Goal: Use online tool/utility: Utilize a website feature to perform a specific function

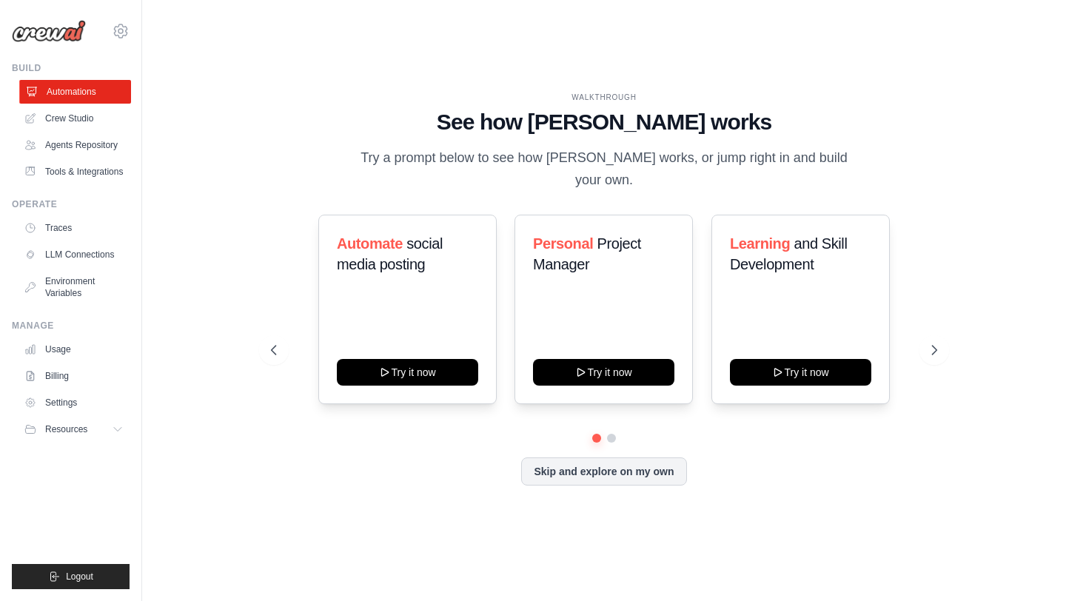
click at [73, 100] on link "Automations" at bounding box center [75, 92] width 112 height 24
click at [67, 116] on link "Crew Studio" at bounding box center [75, 119] width 112 height 24
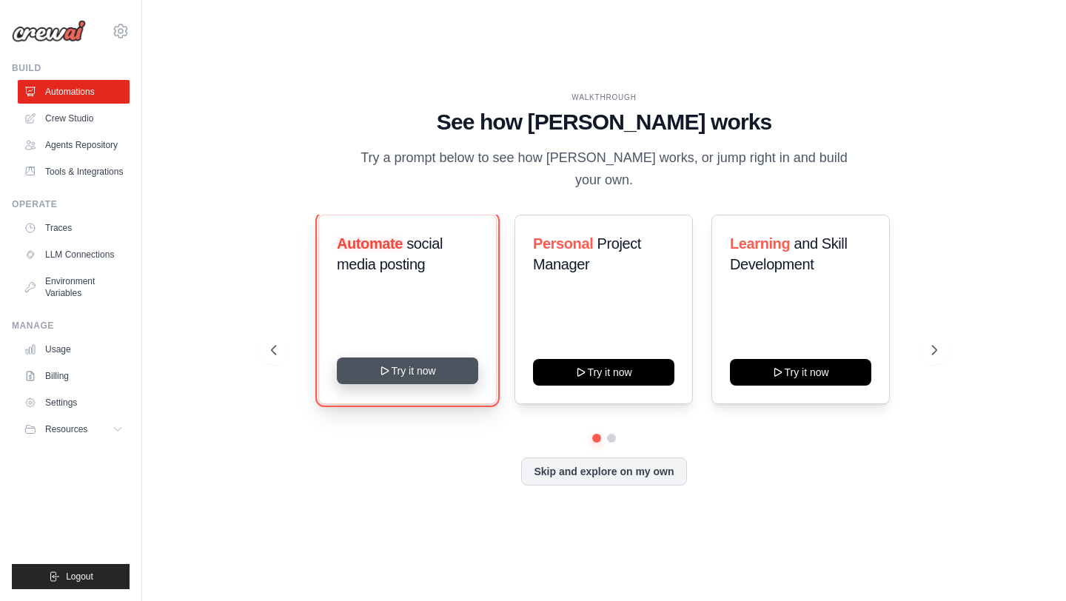
click at [398, 361] on button "Try it now" at bounding box center [407, 371] width 141 height 27
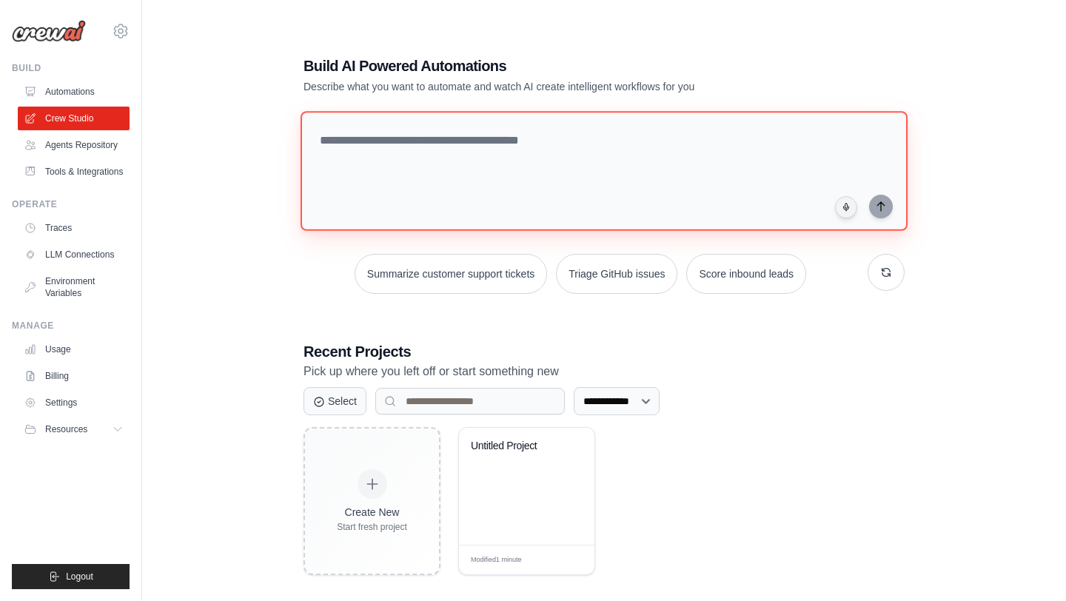
click at [397, 147] on textarea at bounding box center [604, 171] width 607 height 120
paste textarea "**********"
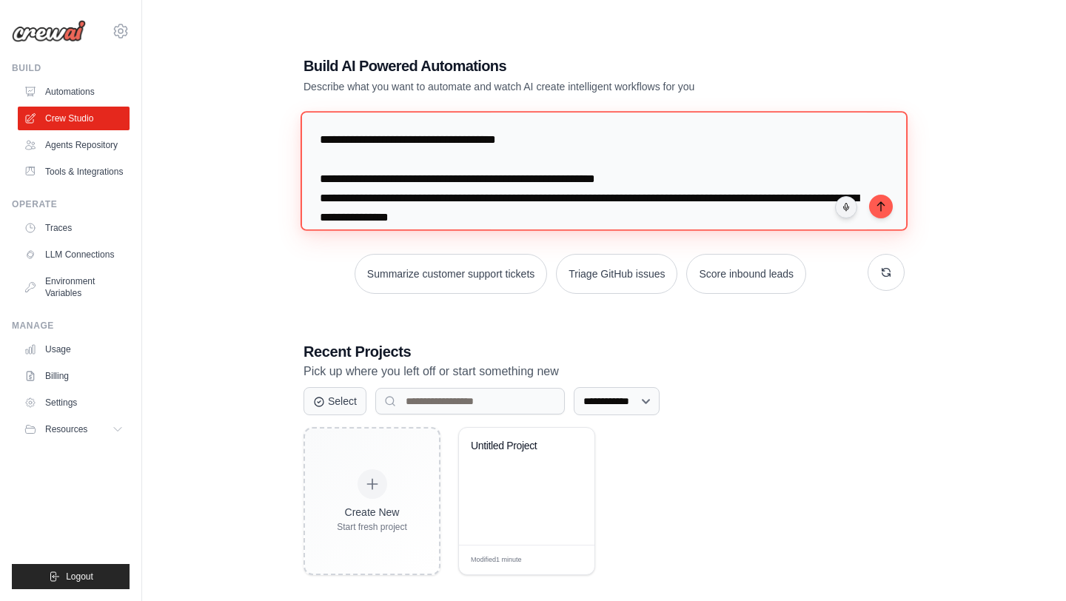
scroll to position [477, 0]
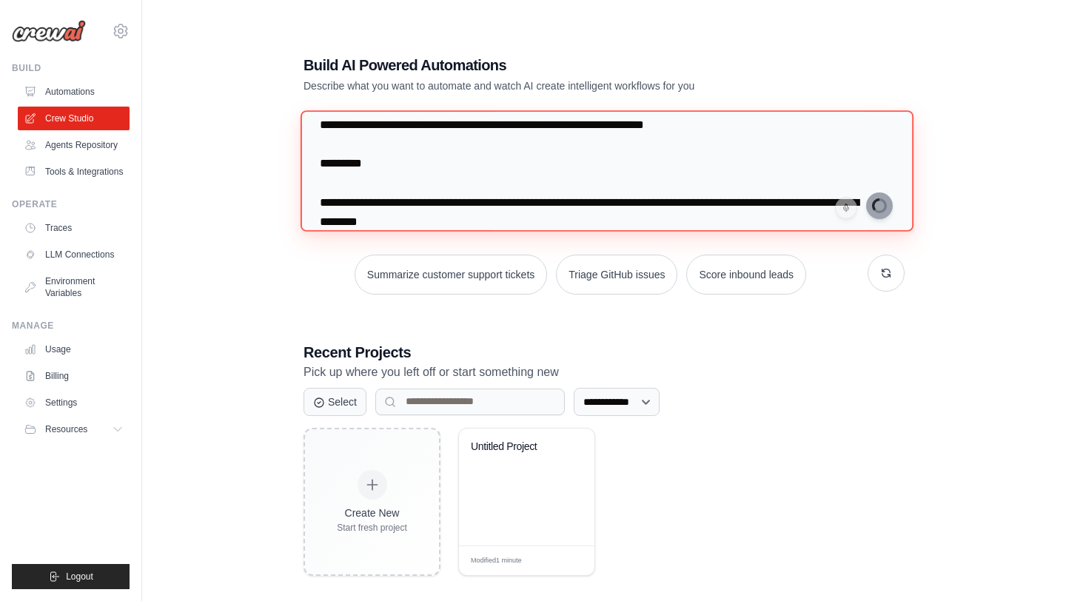
type textarea "**********"
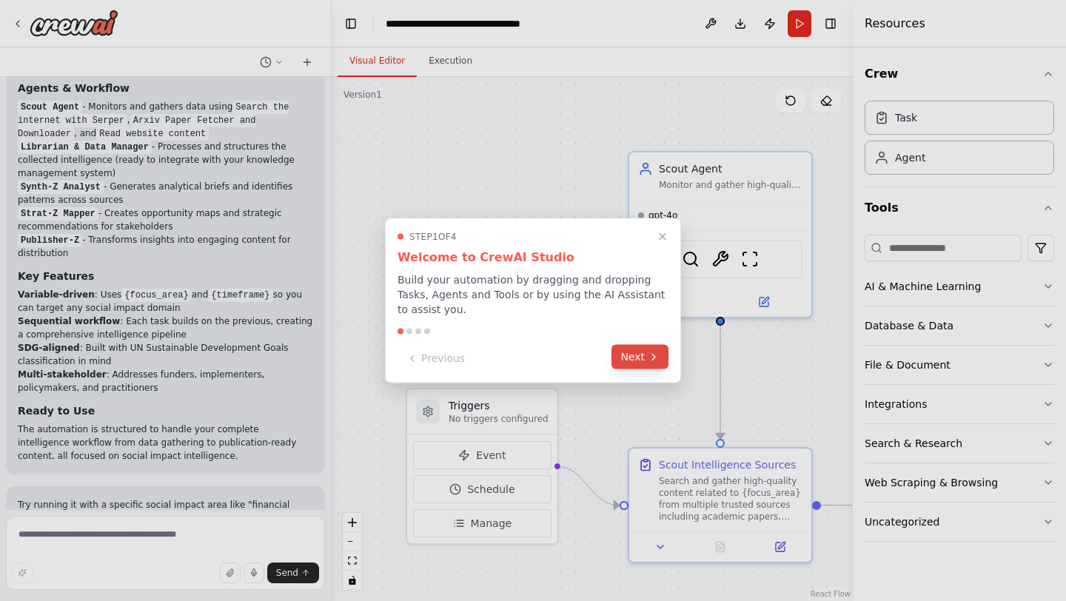
scroll to position [1918, 0]
click at [644, 358] on button "Next" at bounding box center [640, 357] width 57 height 24
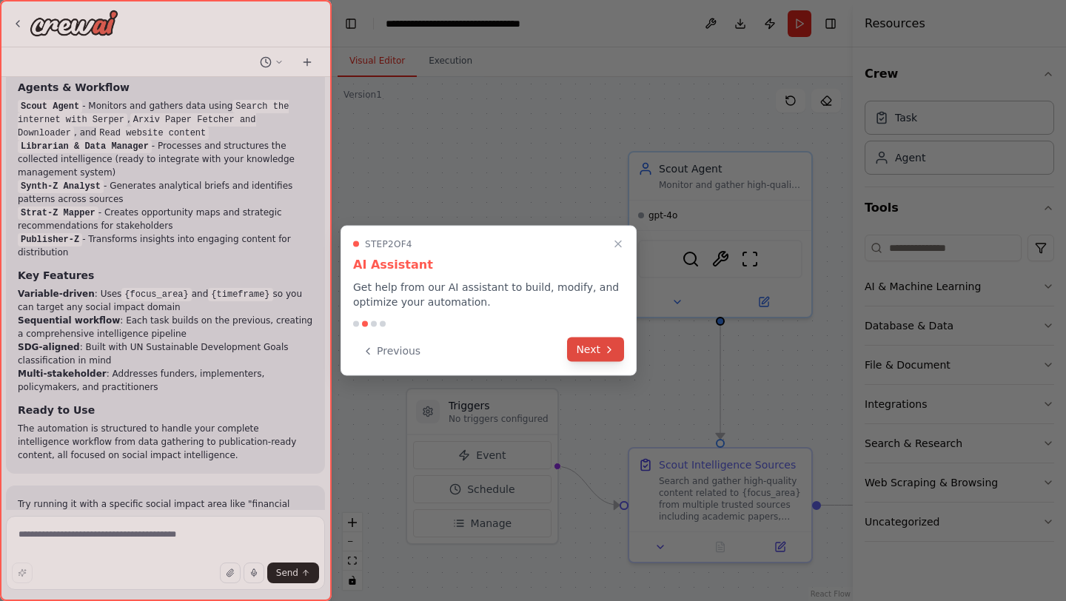
click at [604, 361] on button "Next" at bounding box center [595, 350] width 57 height 24
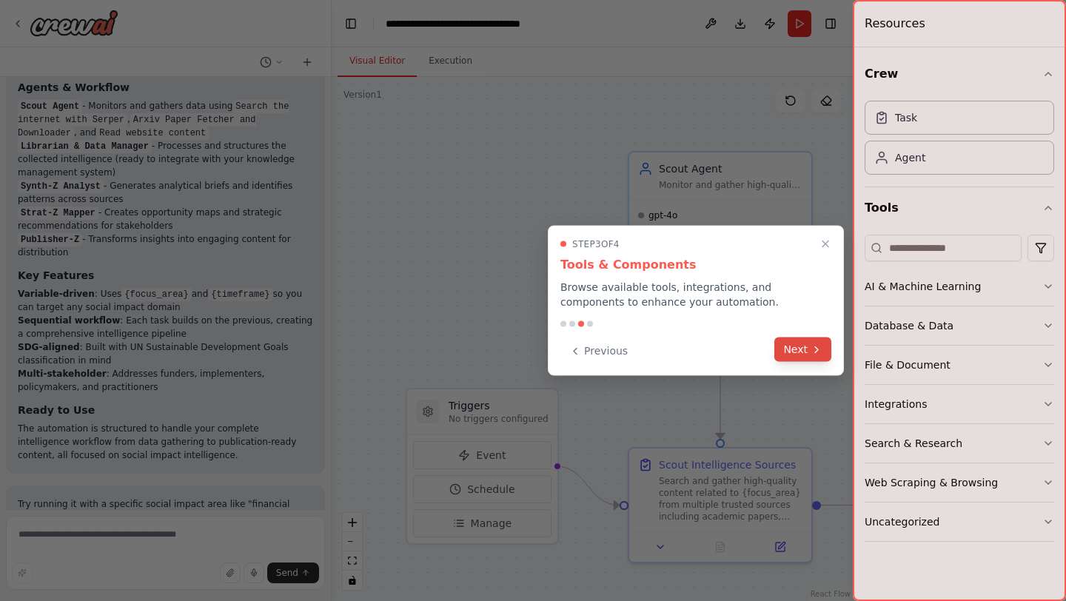
click at [789, 353] on button "Next" at bounding box center [803, 350] width 57 height 24
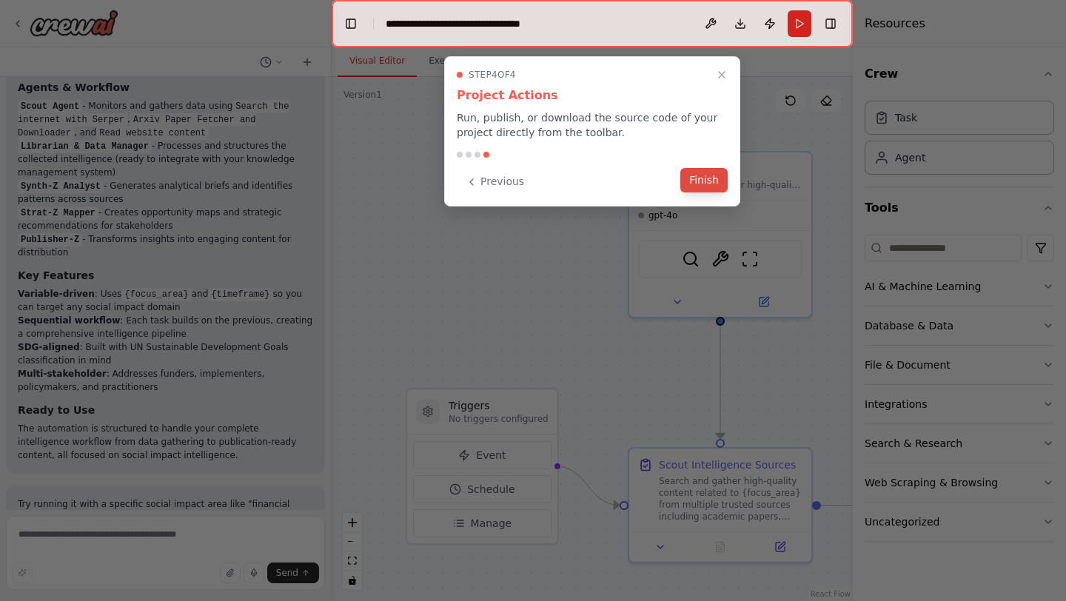
click at [702, 184] on button "Finish" at bounding box center [704, 180] width 47 height 24
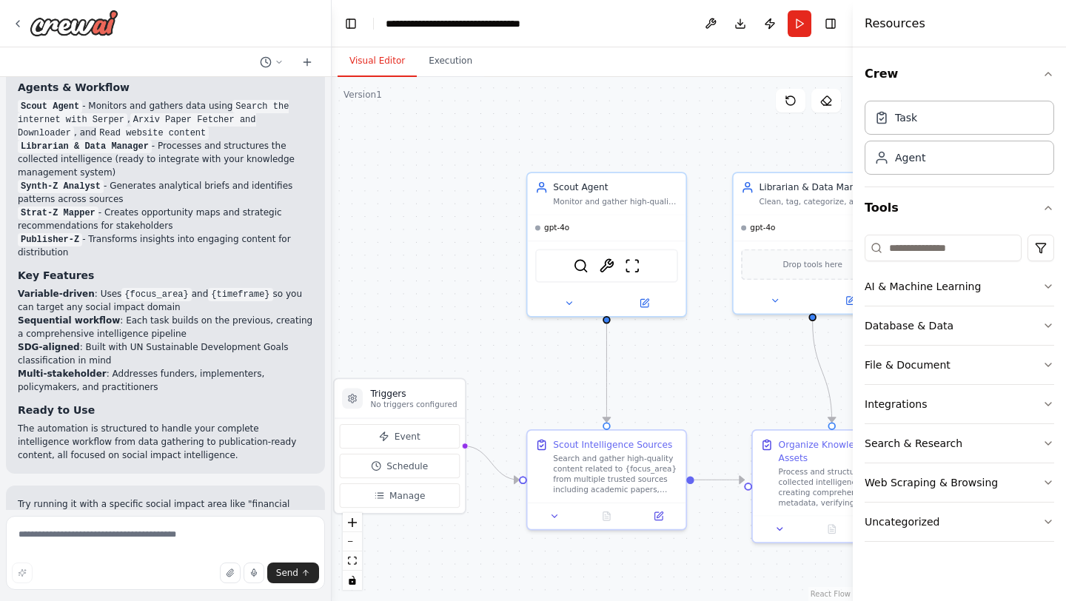
drag, startPoint x: 582, startPoint y: 521, endPoint x: 489, endPoint y: 500, distance: 94.9
click at [489, 500] on div ".deletable-edge-delete-btn { width: 20px; height: 20px; border: 0px solid #ffff…" at bounding box center [592, 339] width 521 height 524
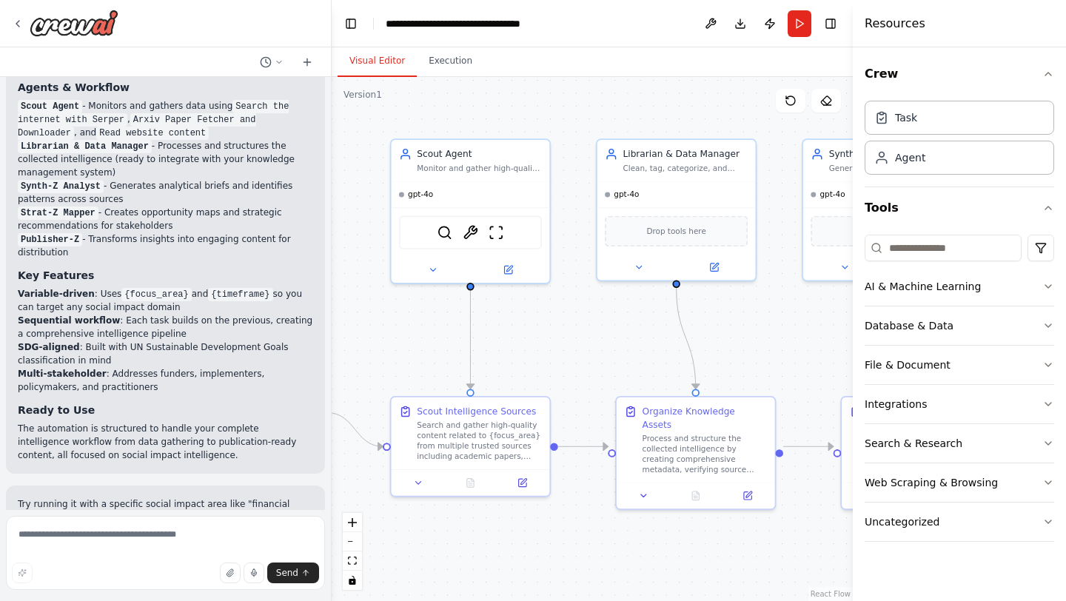
drag, startPoint x: 734, startPoint y: 565, endPoint x: 598, endPoint y: 532, distance: 140.1
click at [598, 532] on div ".deletable-edge-delete-btn { width: 20px; height: 20px; border: 0px solid #ffff…" at bounding box center [592, 339] width 521 height 524
click at [626, 198] on div "gpt-4o" at bounding box center [677, 192] width 158 height 26
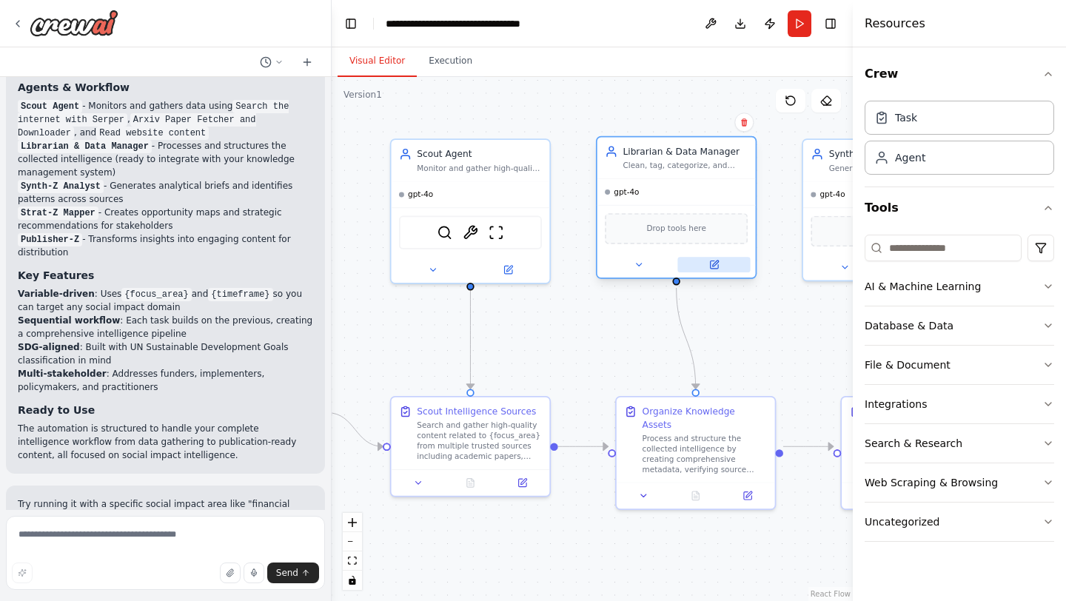
click at [713, 261] on icon at bounding box center [713, 264] width 7 height 7
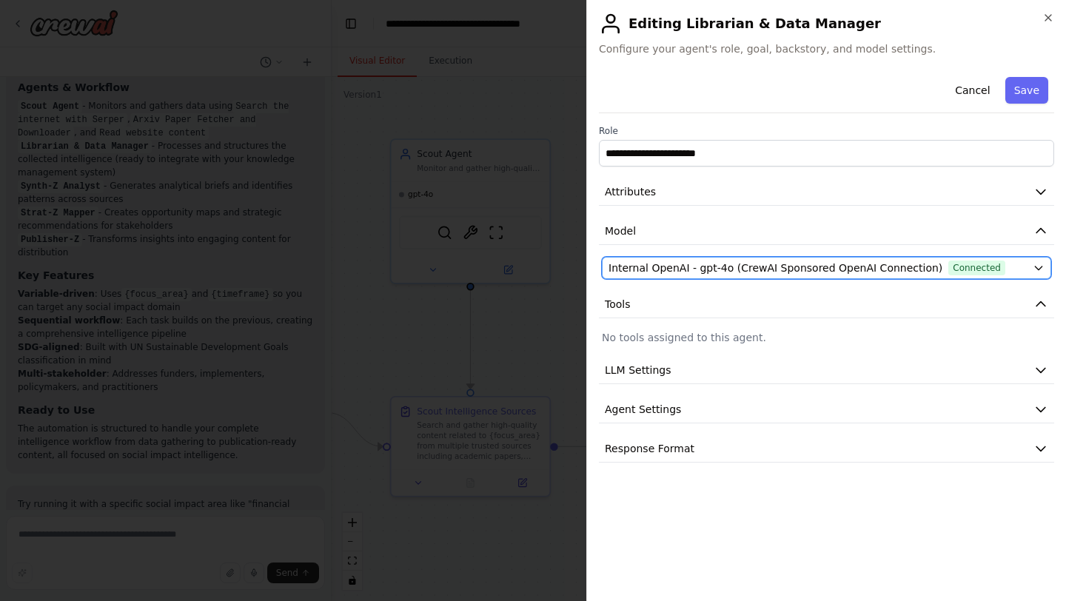
click at [1046, 270] on button "Internal OpenAI - gpt-4o (CrewAI Sponsored OpenAI Connection) Connected" at bounding box center [826, 268] width 449 height 22
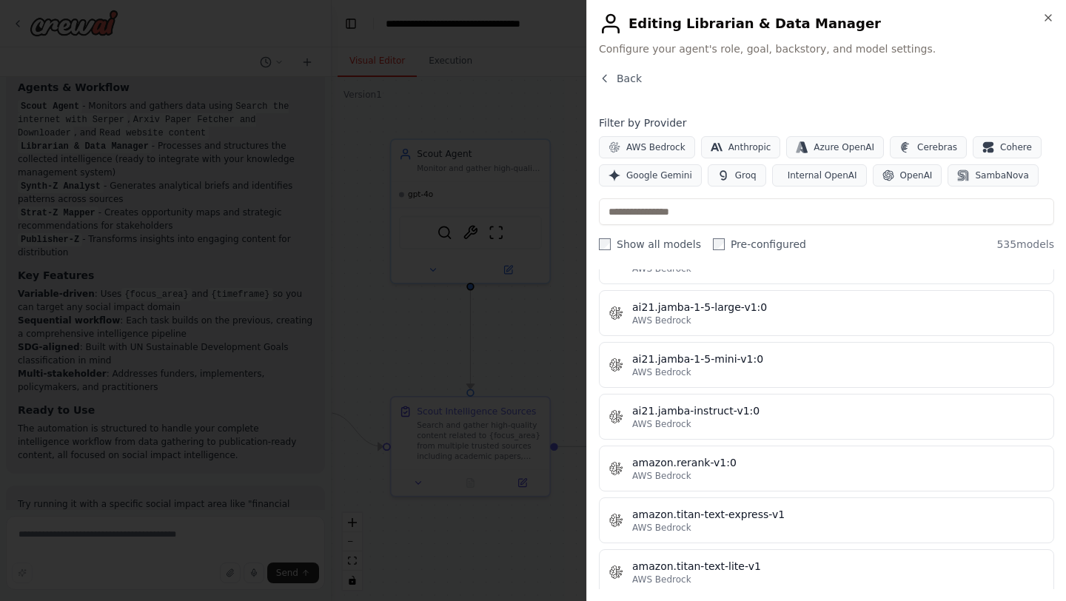
scroll to position [949, 0]
click at [1053, 19] on icon "button" at bounding box center [1049, 18] width 12 height 12
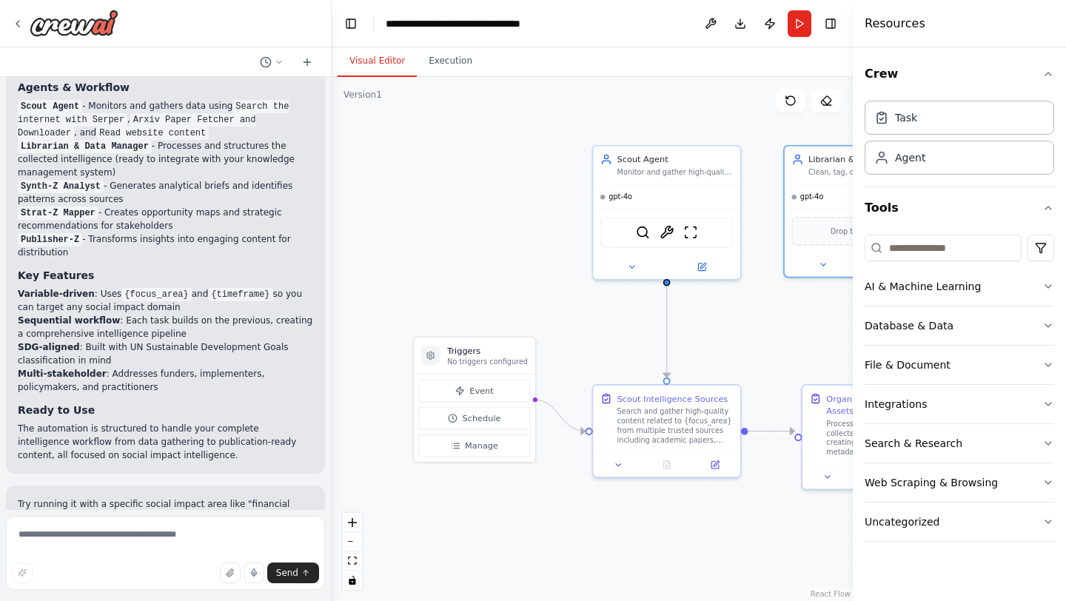
drag, startPoint x: 411, startPoint y: 329, endPoint x: 601, endPoint y: 322, distance: 190.4
click at [601, 322] on div ".deletable-edge-delete-btn { width: 20px; height: 20px; border: 0px solid #ffff…" at bounding box center [592, 339] width 521 height 524
click at [479, 391] on span "Event" at bounding box center [481, 391] width 24 height 12
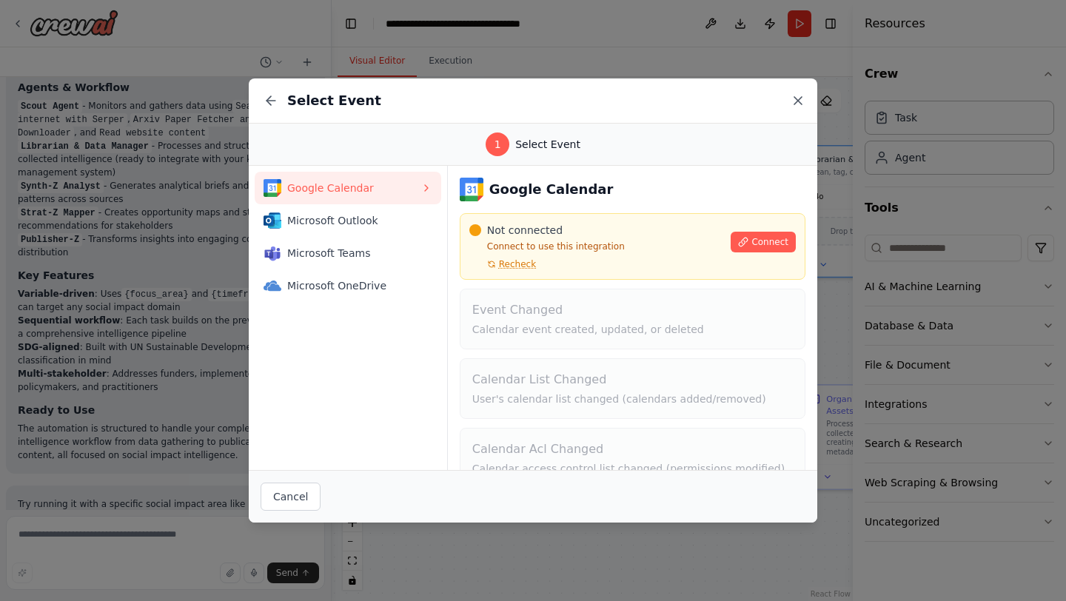
click at [796, 100] on icon at bounding box center [798, 100] width 15 height 15
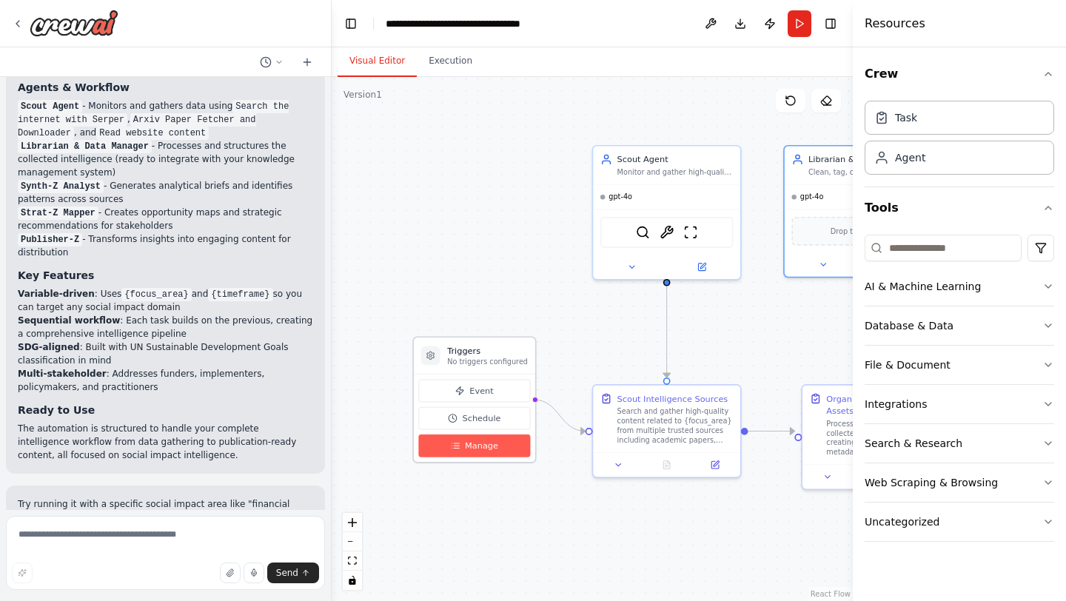
click at [483, 446] on span "Manage" at bounding box center [481, 446] width 33 height 12
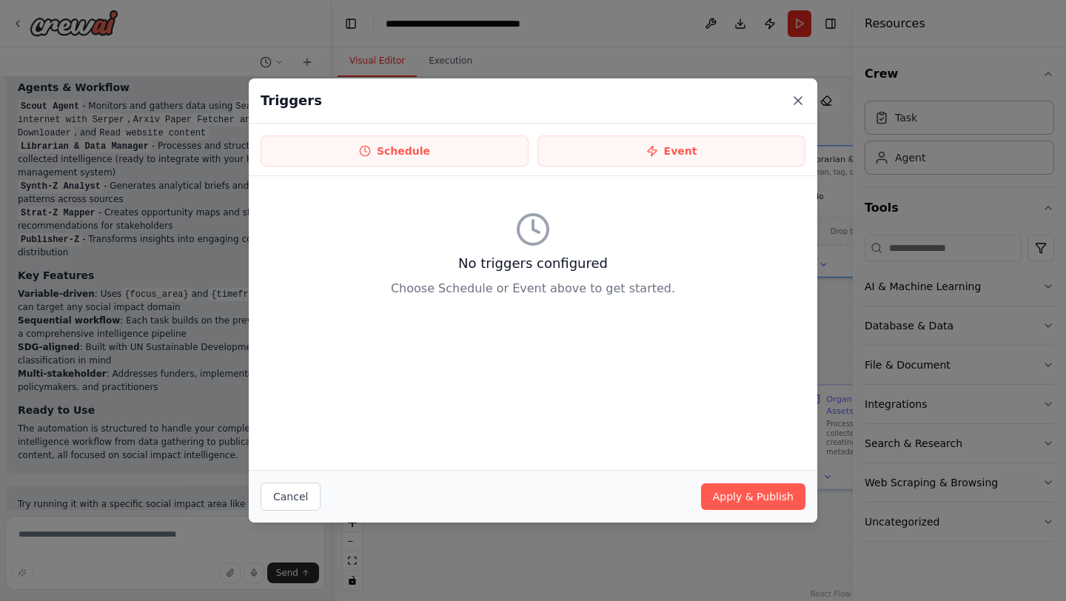
click at [804, 96] on icon at bounding box center [798, 100] width 15 height 15
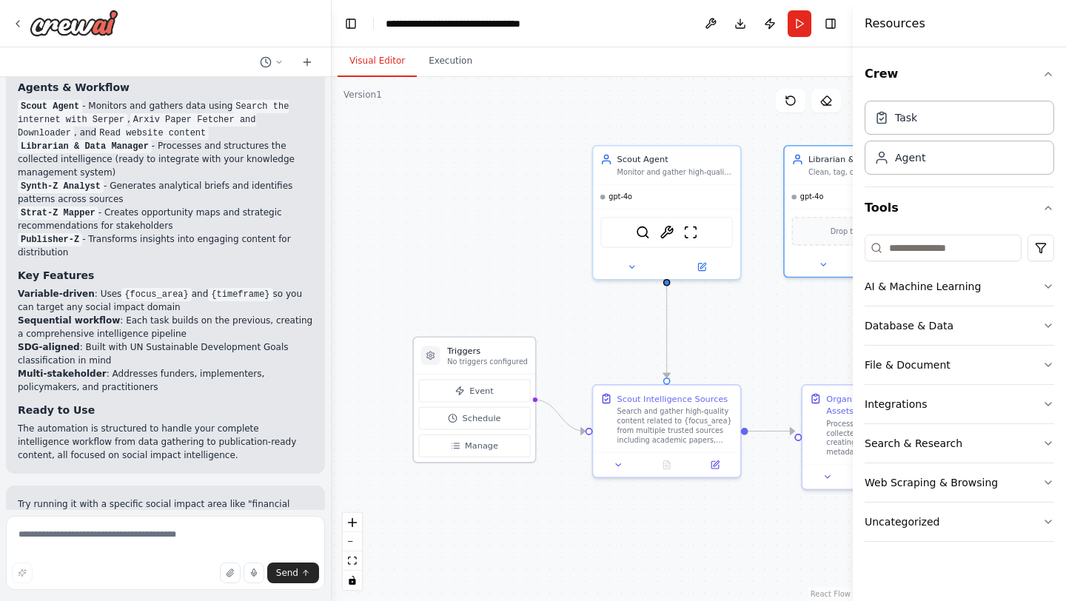
click at [453, 367] on div "Triggers No triggers configured" at bounding box center [474, 356] width 121 height 36
click at [433, 361] on div at bounding box center [430, 355] width 19 height 19
click at [427, 358] on icon at bounding box center [430, 356] width 7 height 8
click at [490, 345] on h3 "Triggers" at bounding box center [487, 351] width 81 height 12
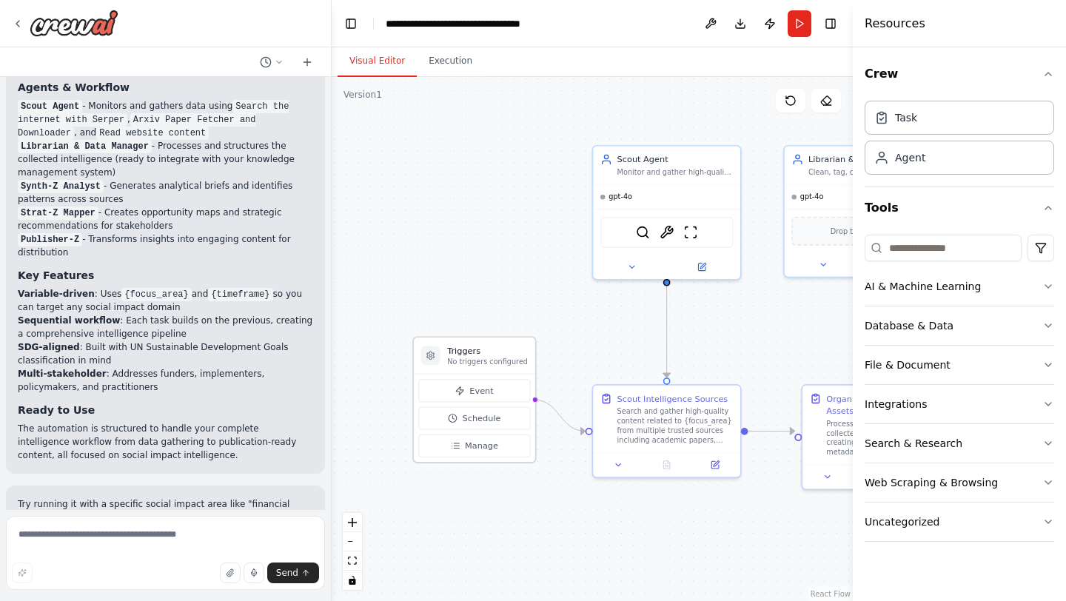
click at [490, 345] on h3 "Triggers" at bounding box center [487, 351] width 81 height 12
click at [627, 462] on button at bounding box center [618, 462] width 41 height 14
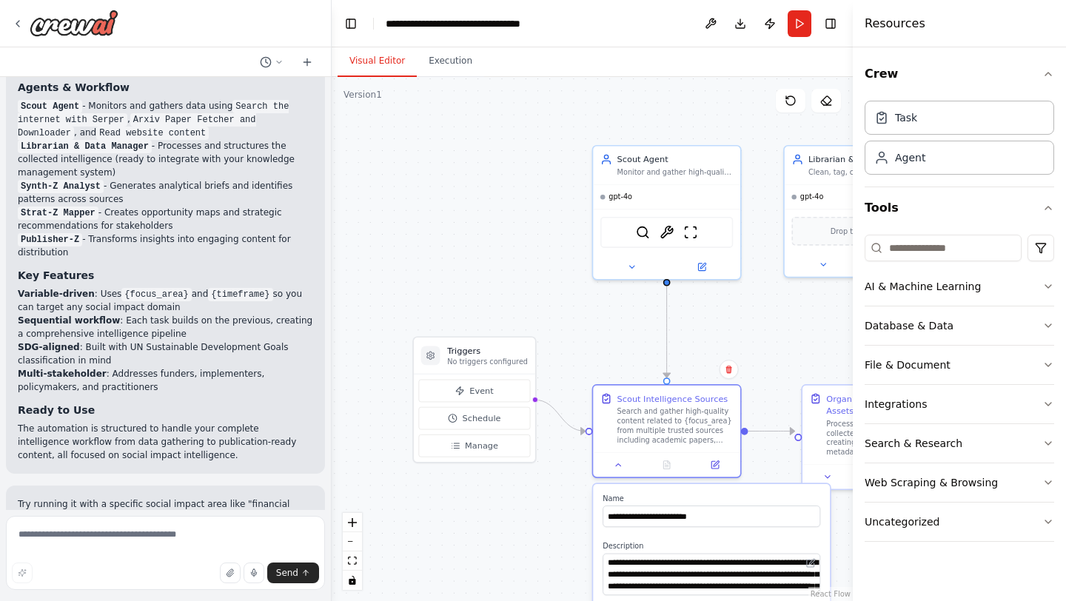
click at [506, 495] on div ".deletable-edge-delete-btn { width: 20px; height: 20px; border: 0px solid #ffff…" at bounding box center [592, 339] width 521 height 524
click at [495, 427] on button "Schedule" at bounding box center [474, 418] width 112 height 23
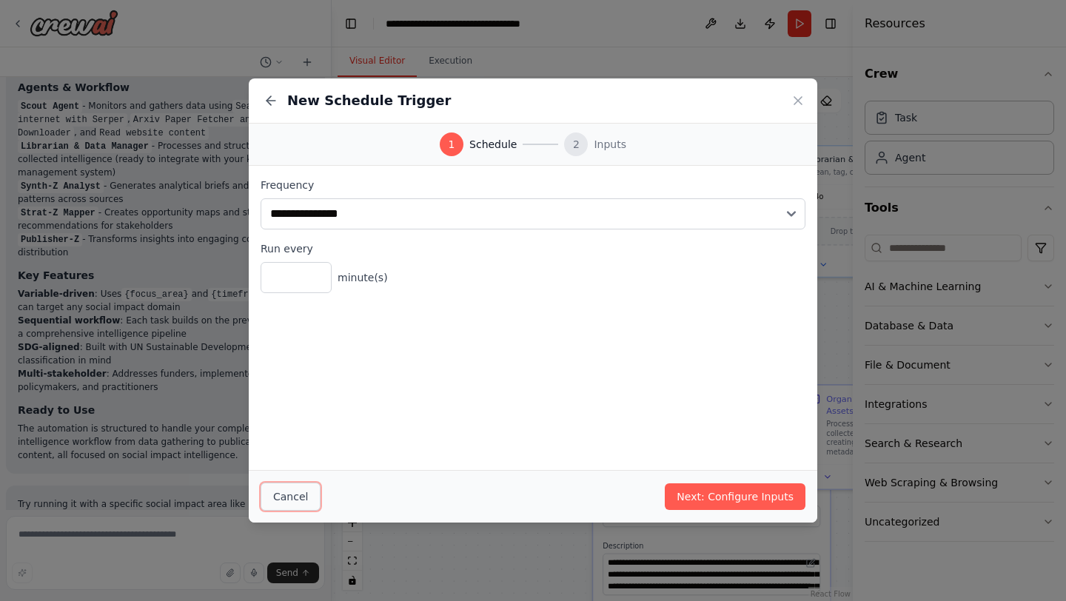
click at [308, 493] on button "Cancel" at bounding box center [291, 497] width 60 height 28
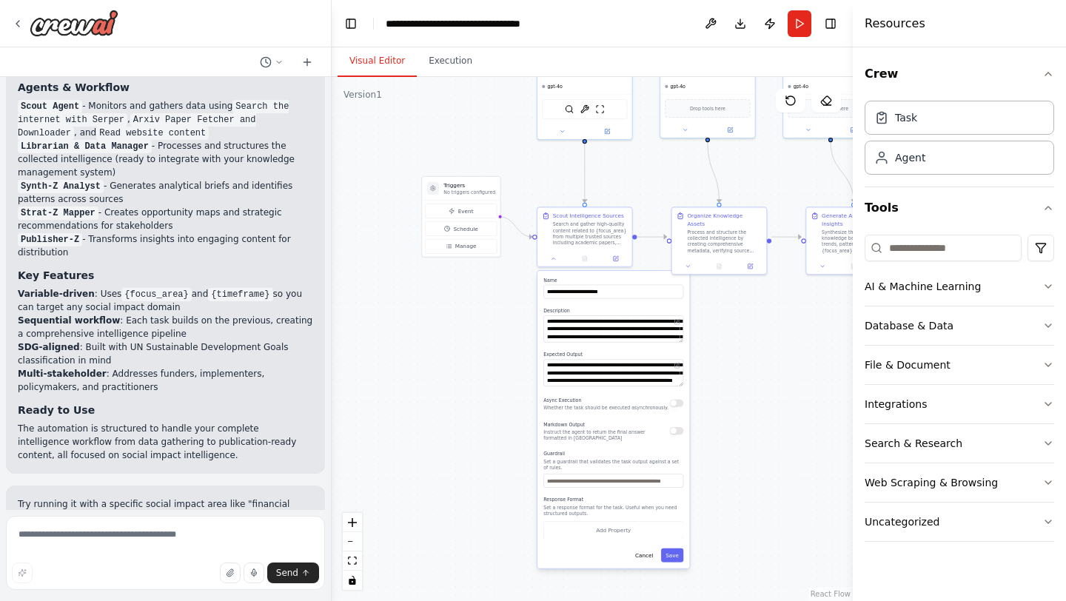
drag, startPoint x: 812, startPoint y: 542, endPoint x: 766, endPoint y: 327, distance: 219.4
click at [766, 327] on div ".deletable-edge-delete-btn { width: 20px; height: 20px; border: 0px solid #ffff…" at bounding box center [592, 339] width 521 height 524
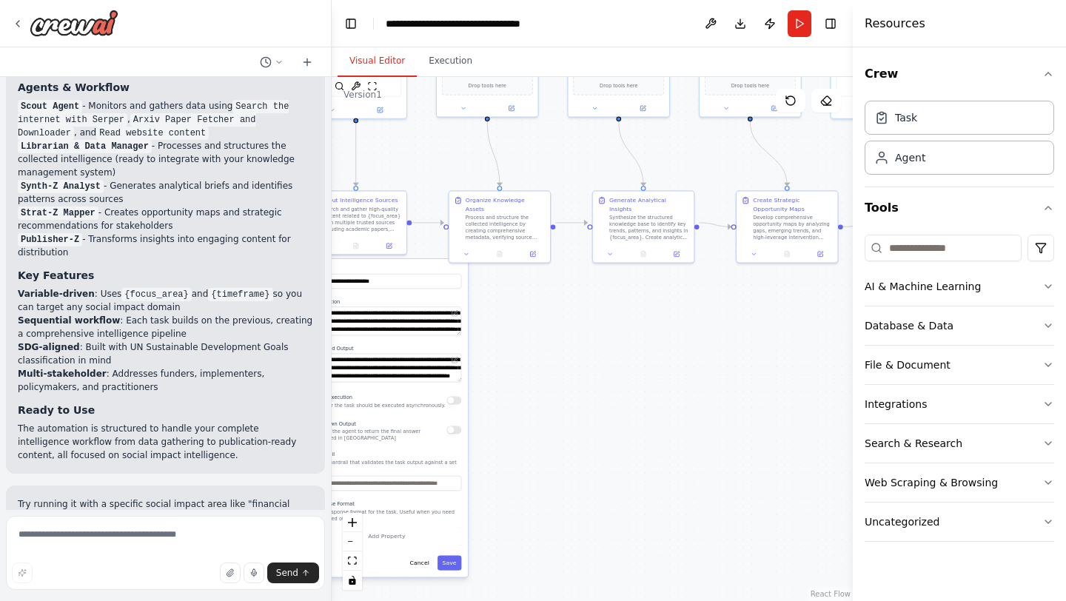
drag, startPoint x: 766, startPoint y: 327, endPoint x: 552, endPoint y: 316, distance: 214.3
click at [552, 316] on div ".deletable-edge-delete-btn { width: 20px; height: 20px; border: 0px solid #ffff…" at bounding box center [592, 339] width 521 height 524
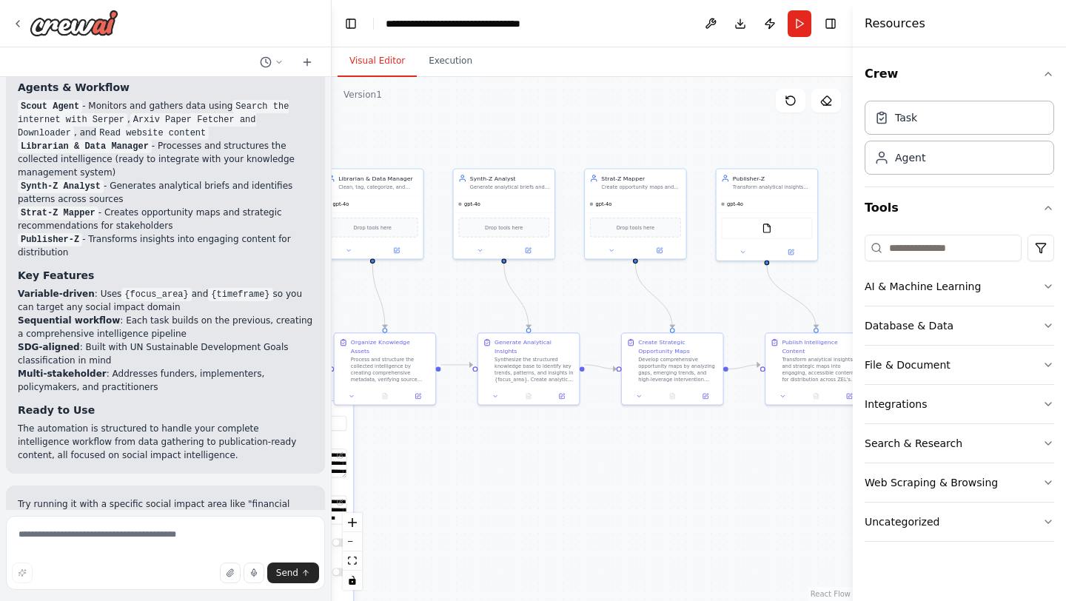
drag, startPoint x: 615, startPoint y: 321, endPoint x: 501, endPoint y: 464, distance: 183.3
click at [501, 464] on div ".deletable-edge-delete-btn { width: 20px; height: 20px; border: 0px solid #ffff…" at bounding box center [592, 339] width 521 height 524
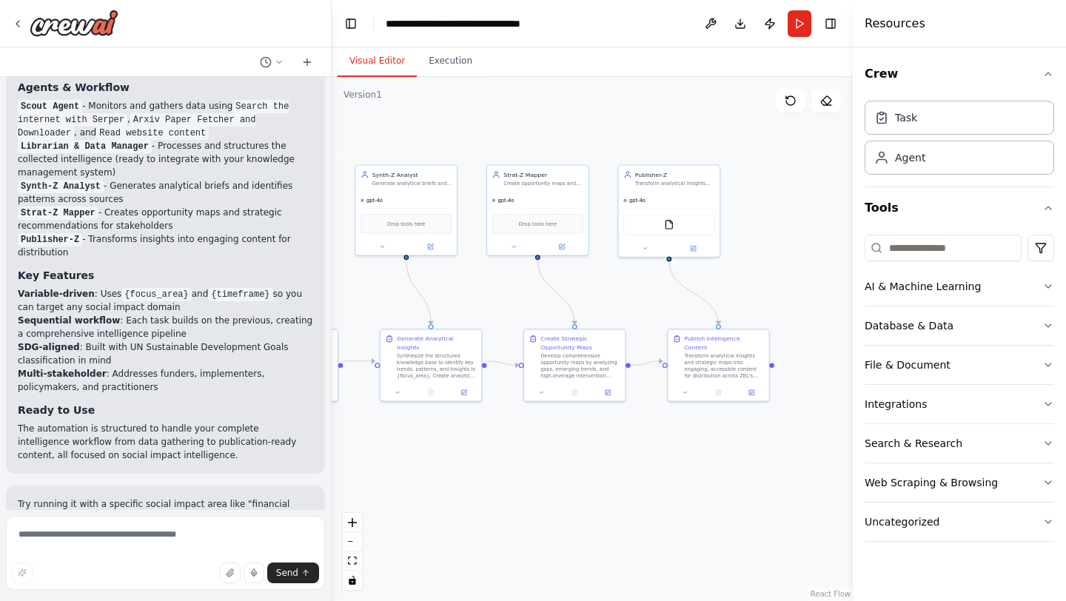
drag, startPoint x: 596, startPoint y: 489, endPoint x: 498, endPoint y: 485, distance: 97.8
click at [498, 485] on div ".deletable-edge-delete-btn { width: 20px; height: 20px; border: 0px solid #ffff…" at bounding box center [592, 339] width 521 height 524
click at [755, 387] on button at bounding box center [752, 391] width 28 height 10
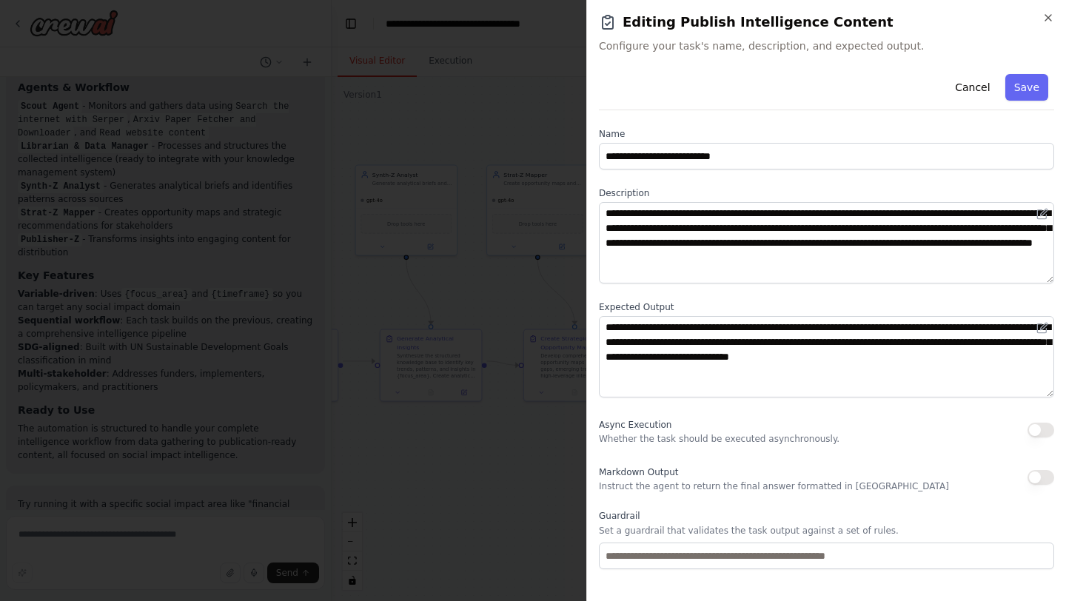
scroll to position [67, 0]
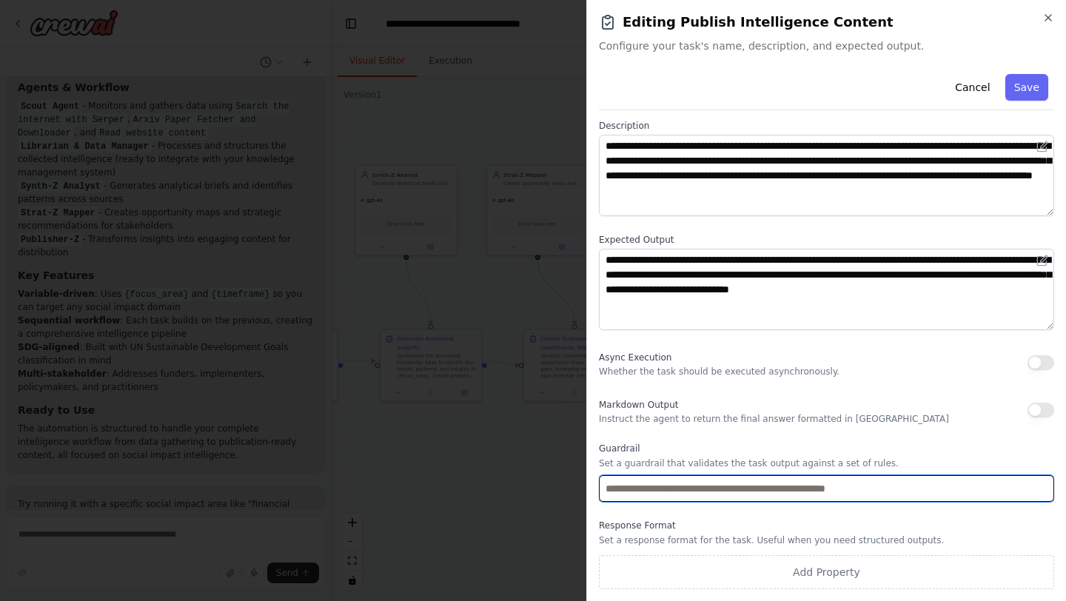
click at [777, 501] on input "text" at bounding box center [826, 488] width 455 height 27
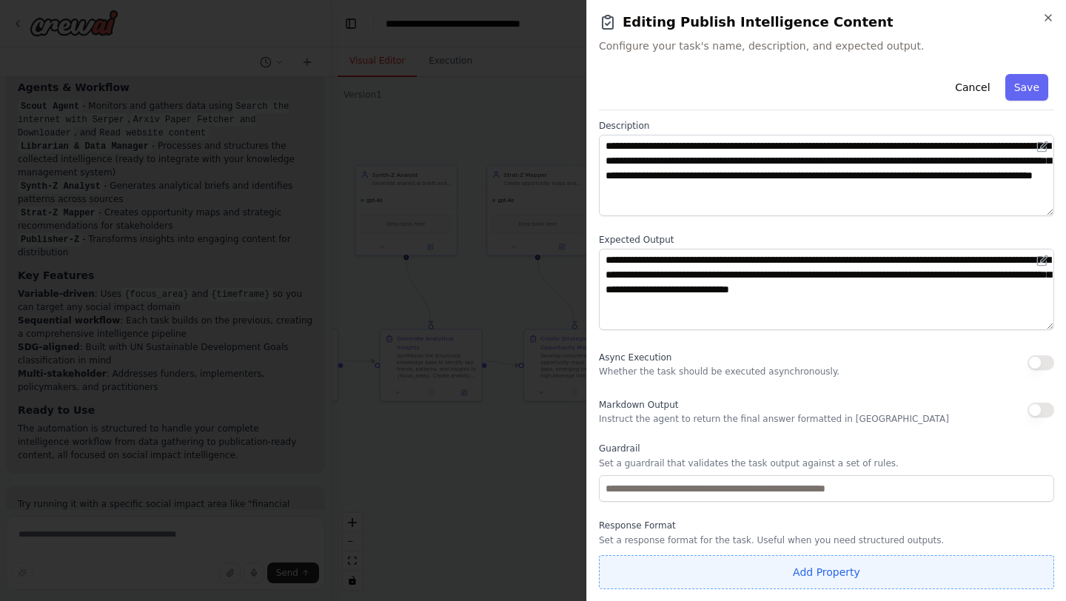
click at [823, 575] on button "Add Property" at bounding box center [826, 572] width 455 height 34
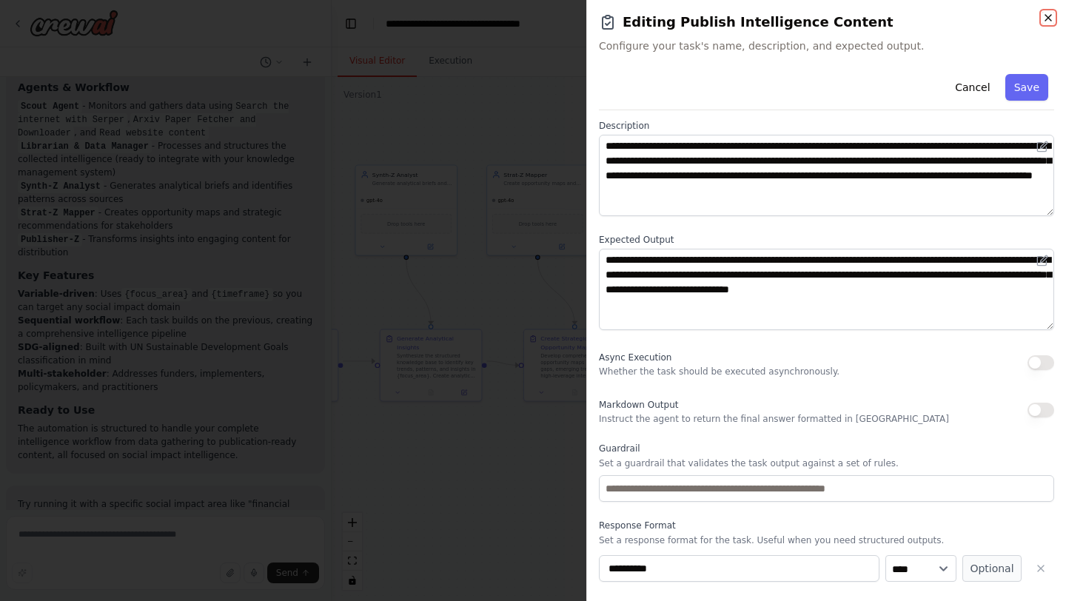
click at [1049, 20] on icon "button" at bounding box center [1049, 18] width 12 height 12
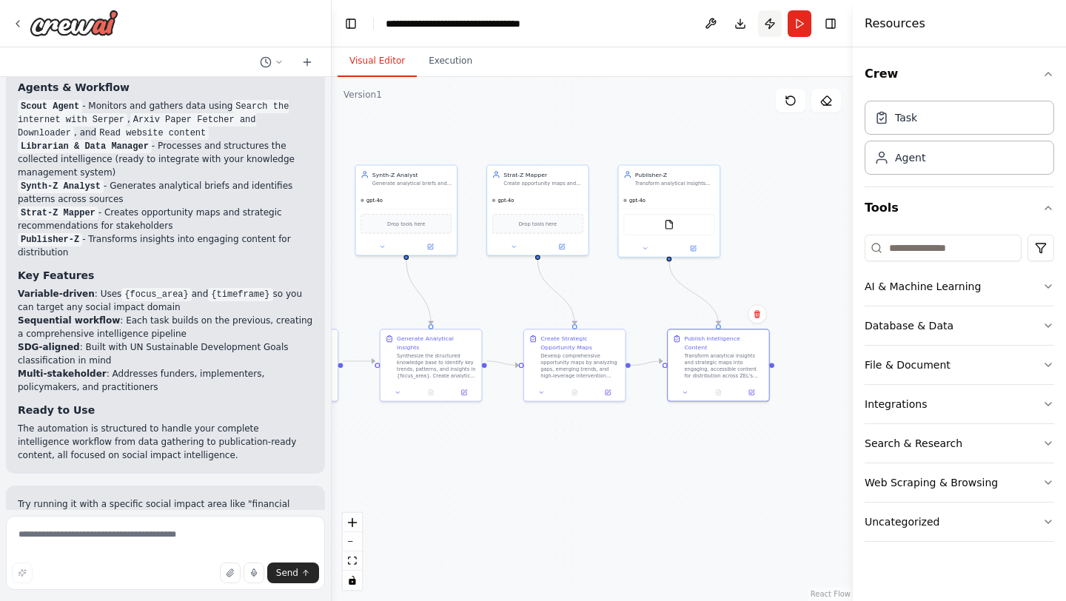
click at [767, 26] on button "Publish" at bounding box center [770, 23] width 24 height 27
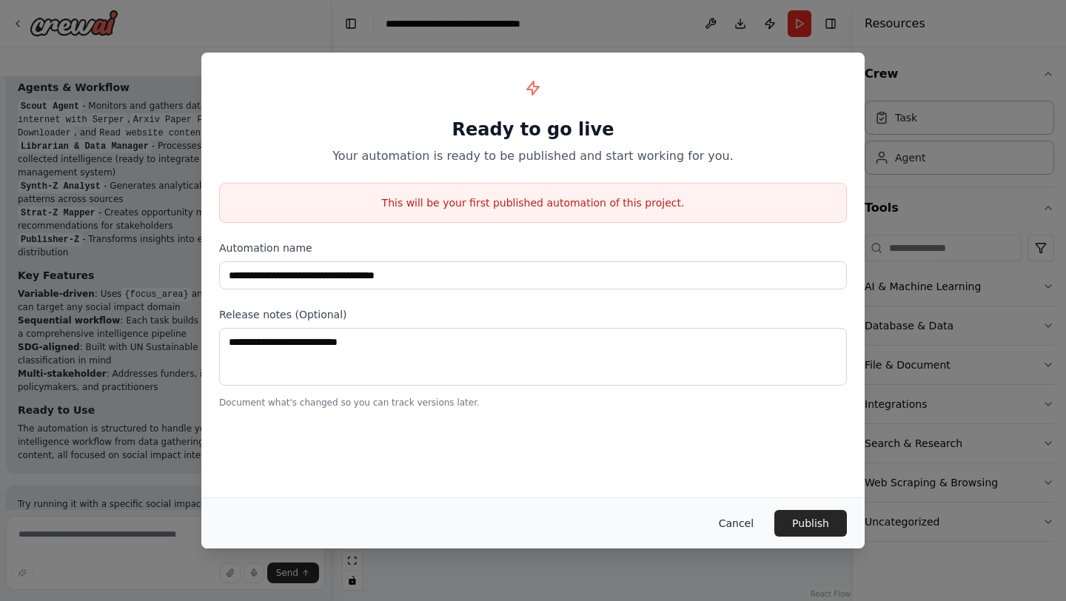
click at [739, 524] on button "Cancel" at bounding box center [736, 523] width 58 height 27
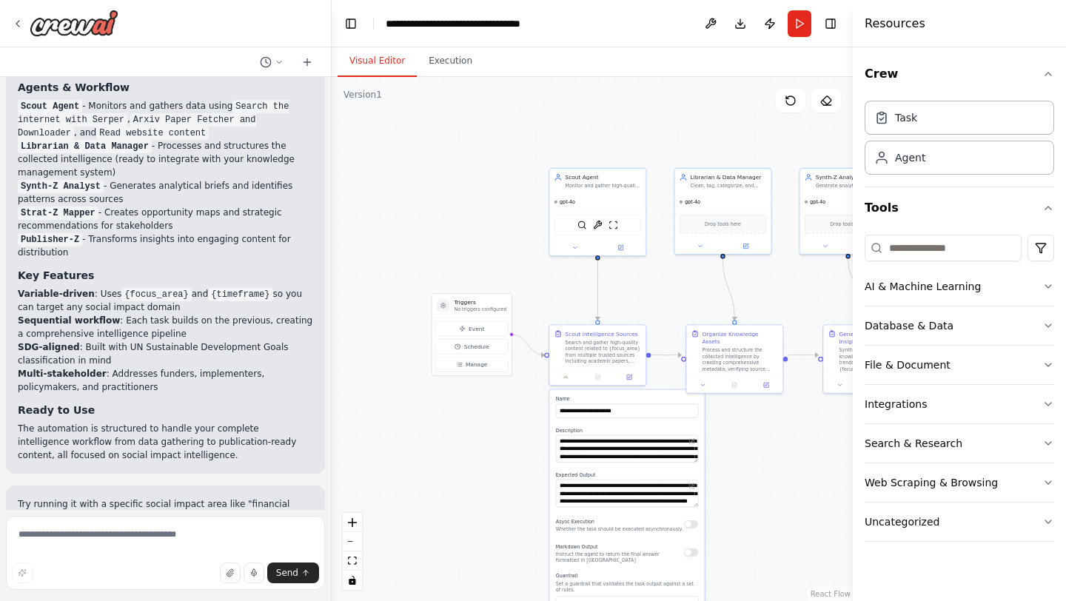
drag, startPoint x: 403, startPoint y: 475, endPoint x: 846, endPoint y: 461, distance: 443.0
click at [846, 461] on div ".deletable-edge-delete-btn { width: 20px; height: 20px; border: 0px solid #ffff…" at bounding box center [592, 339] width 521 height 524
click at [486, 299] on h3 "Triggers" at bounding box center [482, 301] width 53 height 8
click at [545, 353] on circle "Edge from triggers to d457e692-b50f-42dd-beed-60b91bbec4e9" at bounding box center [543, 354] width 8 height 8
click at [512, 333] on div at bounding box center [514, 333] width 4 height 4
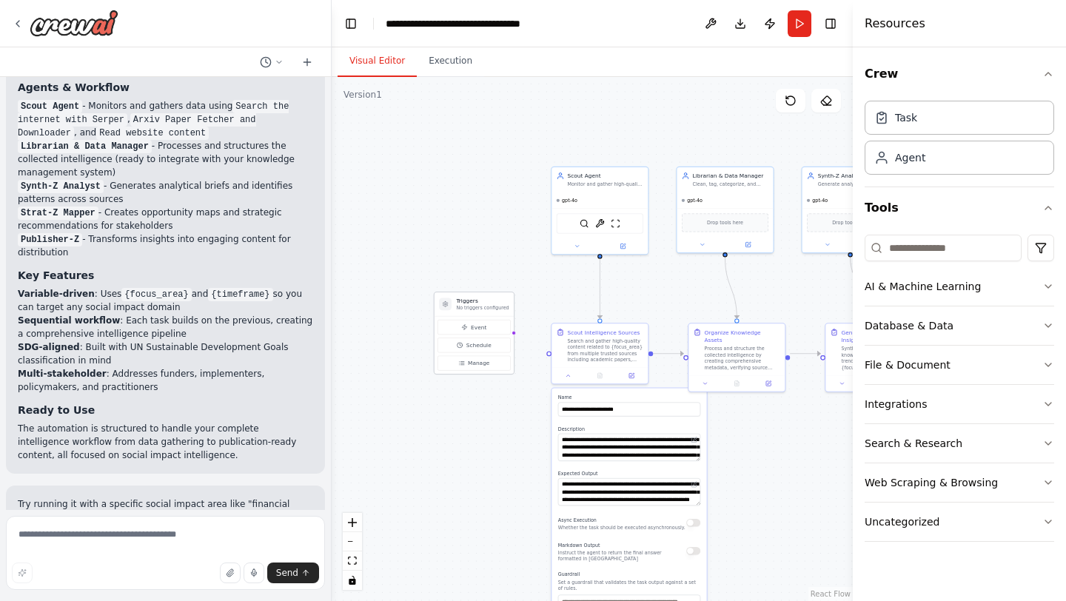
click at [447, 304] on icon at bounding box center [445, 304] width 6 height 6
click at [487, 364] on span "Manage" at bounding box center [478, 363] width 21 height 8
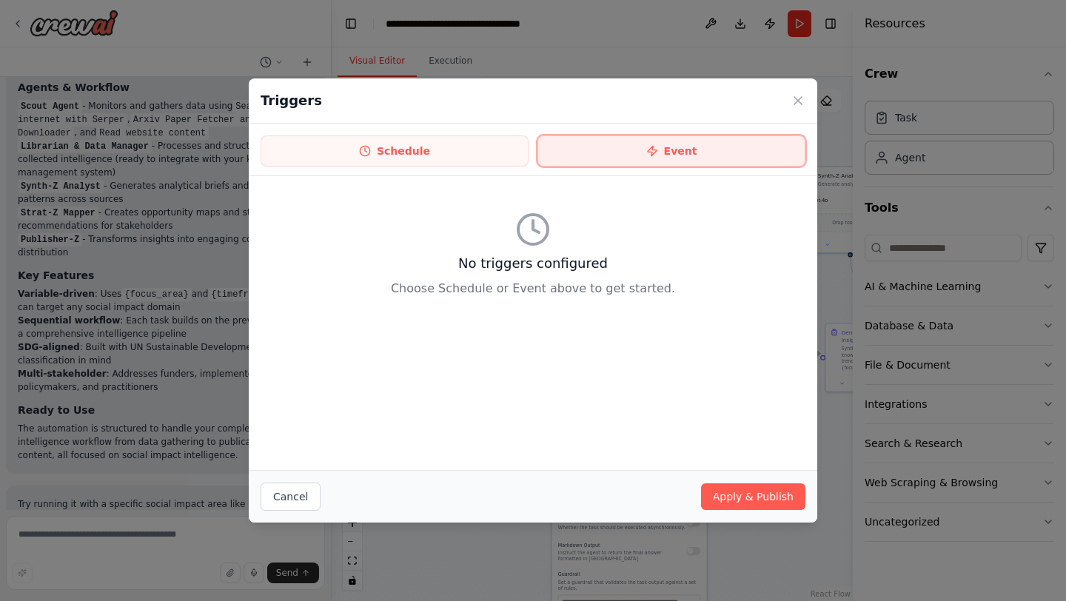
click at [672, 148] on button "Event" at bounding box center [672, 151] width 268 height 31
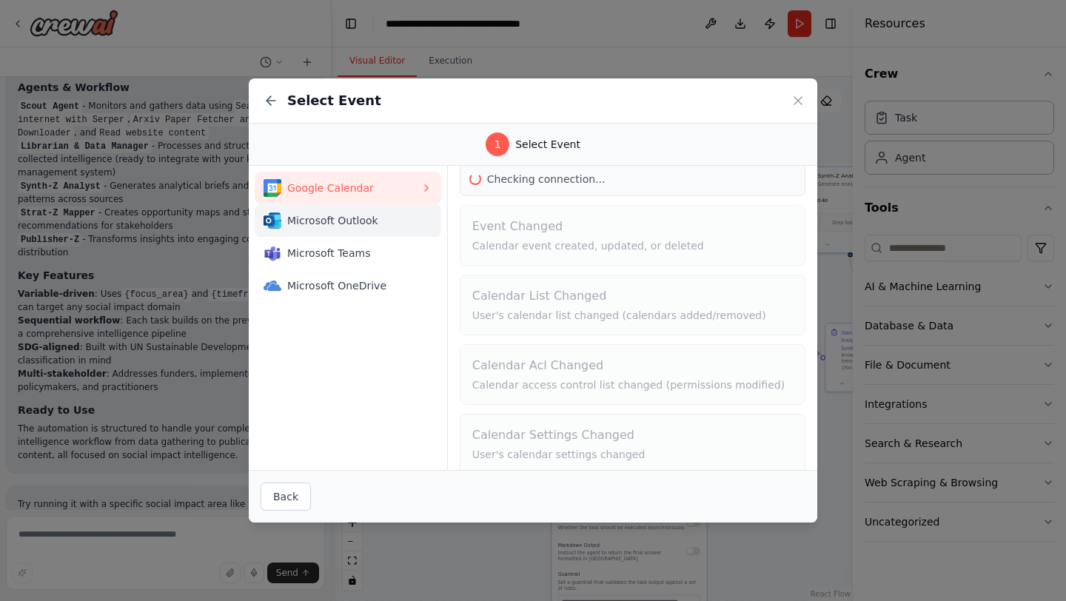
scroll to position [84, 0]
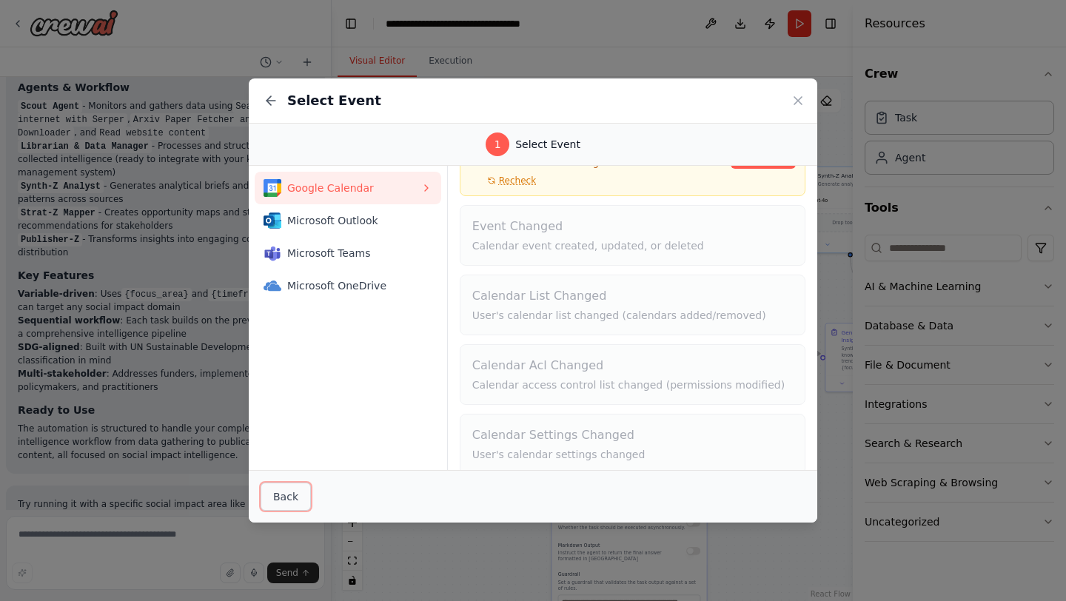
click at [289, 487] on button "Back" at bounding box center [286, 497] width 50 height 28
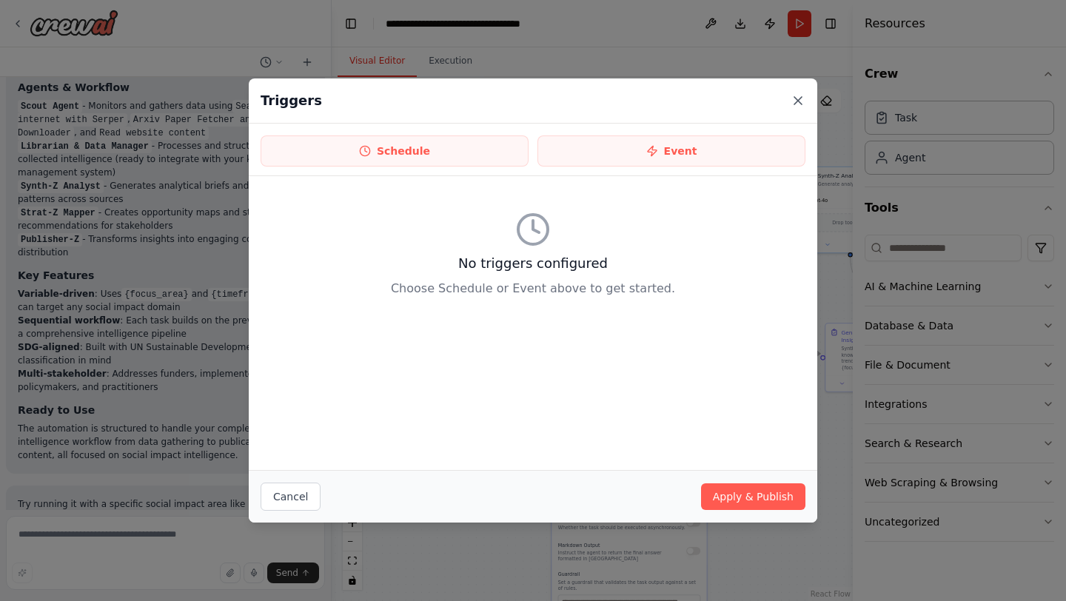
click at [794, 100] on icon at bounding box center [798, 100] width 15 height 15
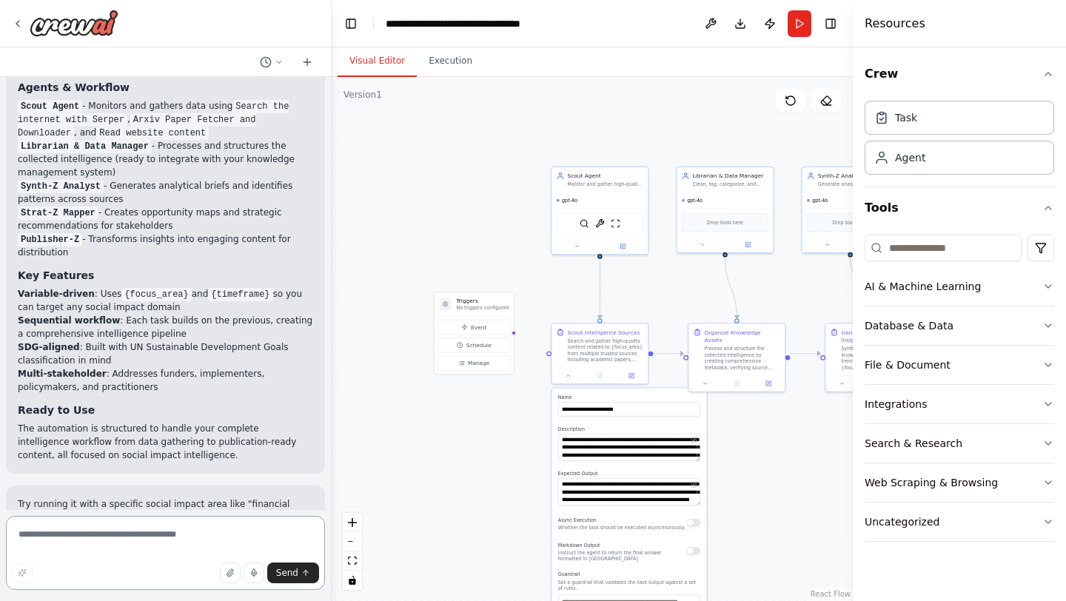
click at [83, 541] on textarea at bounding box center [165, 553] width 319 height 74
type textarea "**********"
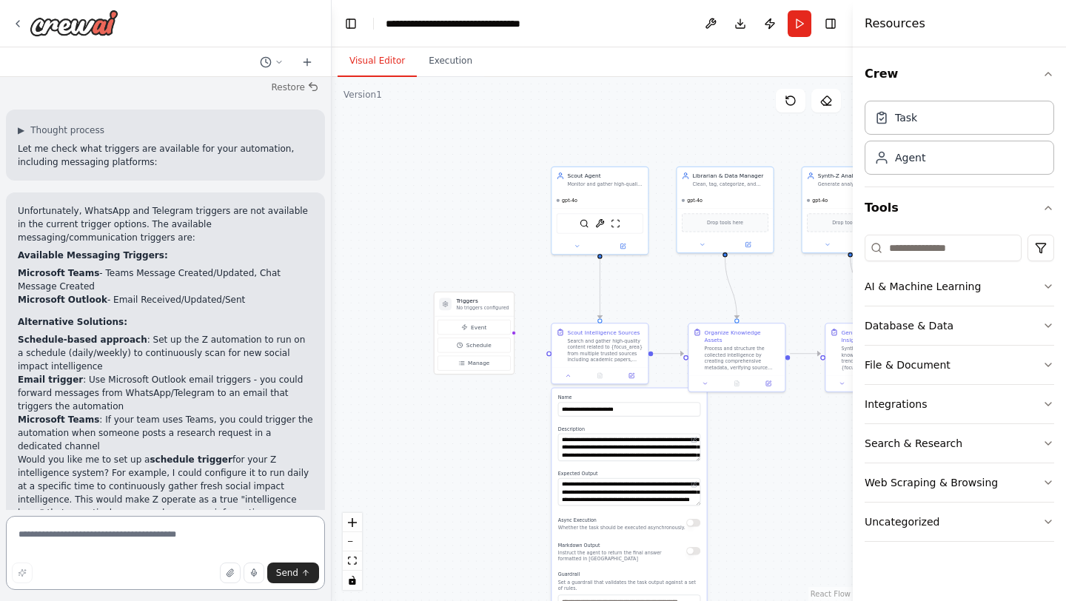
scroll to position [2456, 0]
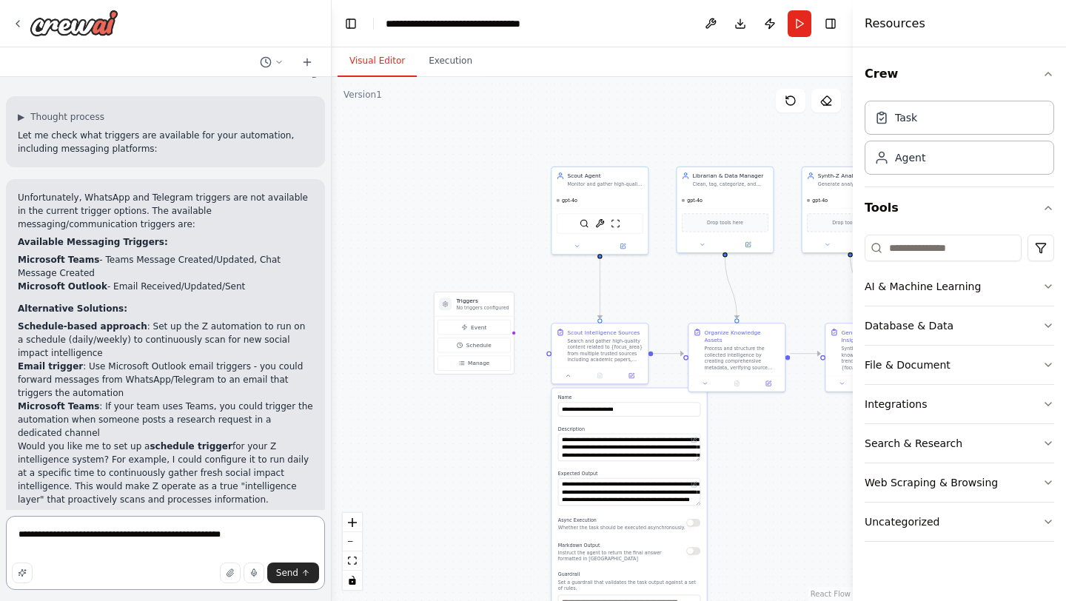
type textarea "**********"
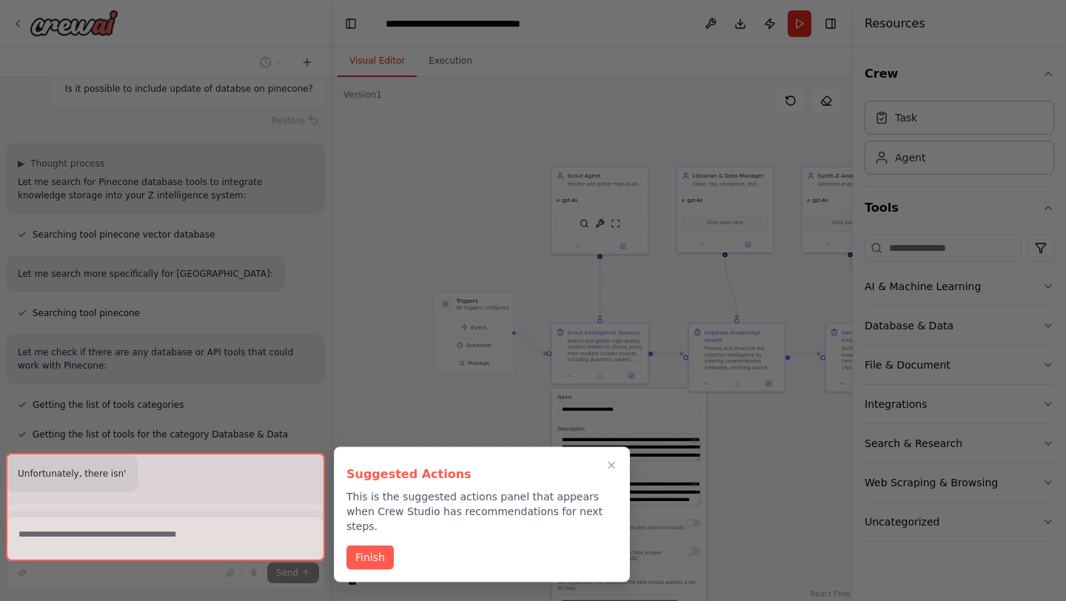
scroll to position [2947, 0]
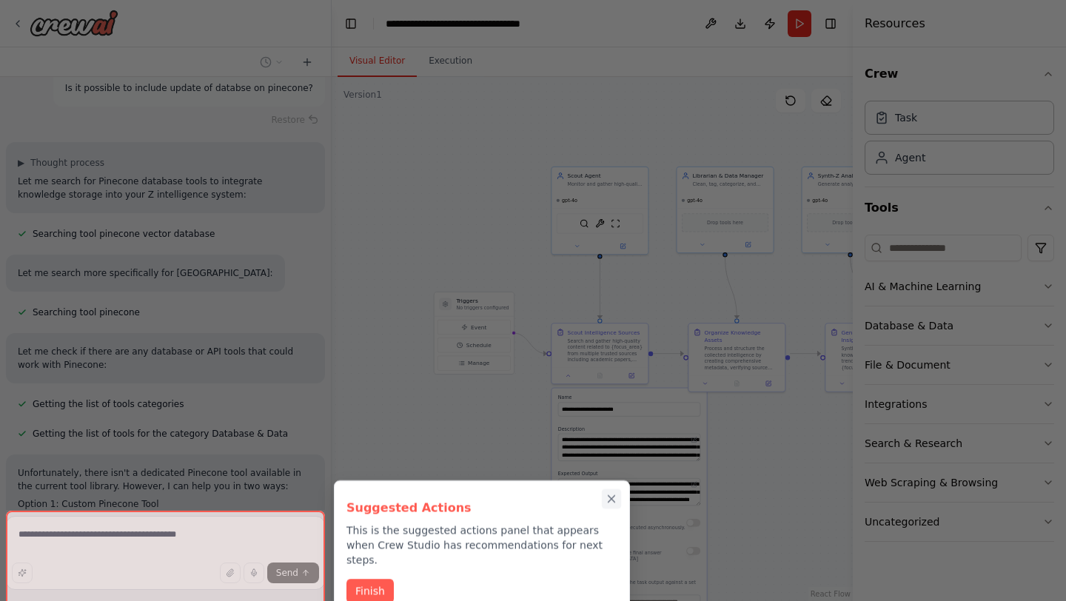
click at [615, 501] on icon "Close walkthrough" at bounding box center [612, 499] width 7 height 7
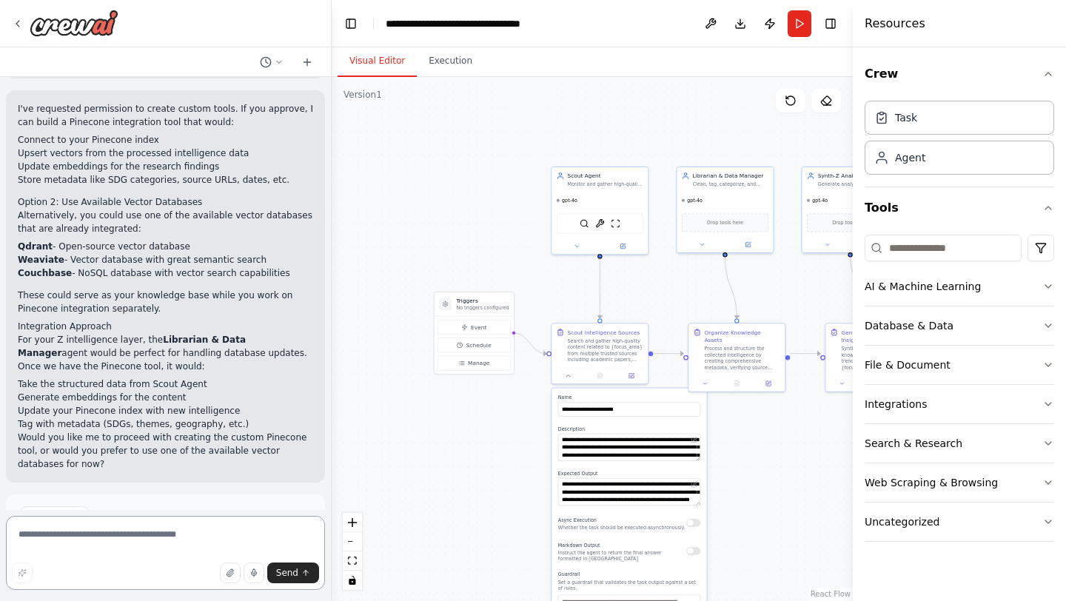
scroll to position [3471, 0]
